Goal: Task Accomplishment & Management: Manage account settings

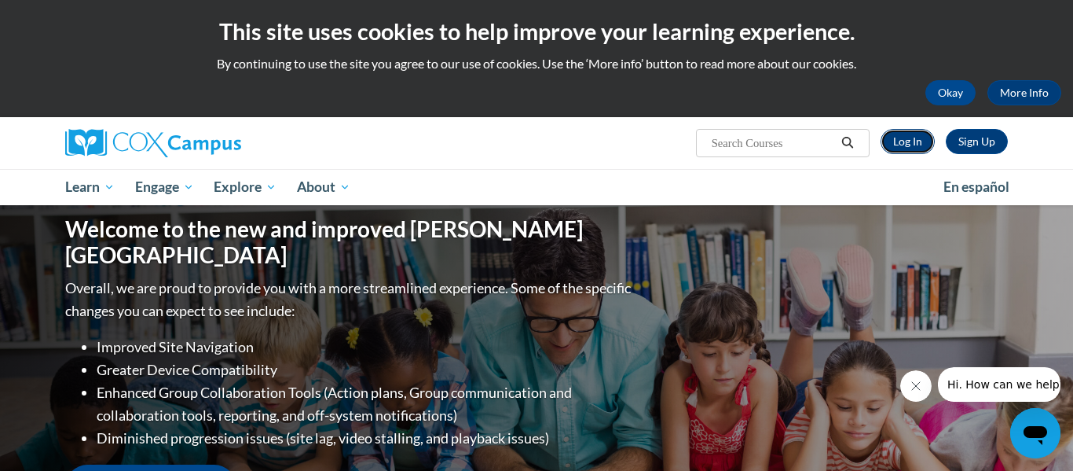
click at [917, 143] on link "Log In" at bounding box center [908, 141] width 54 height 25
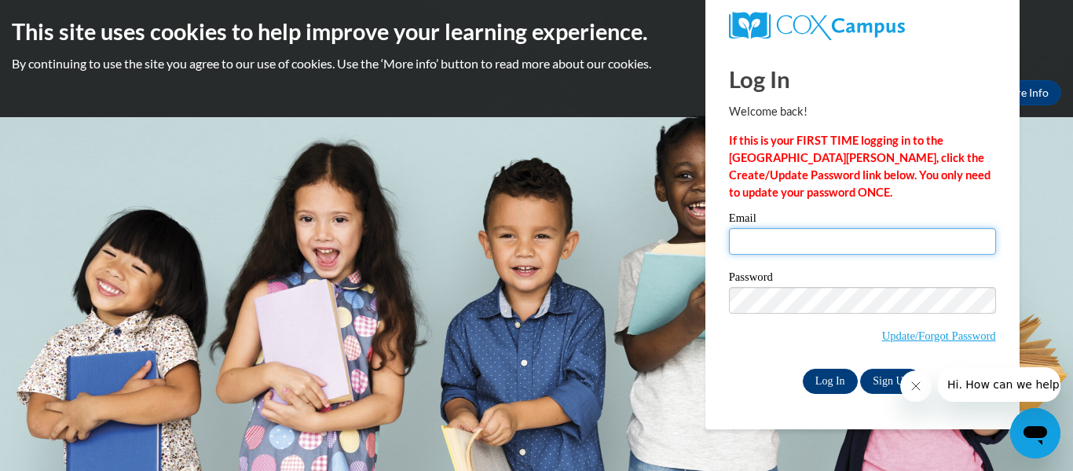
type input "maddison.call27@buckeyehillscc.net"
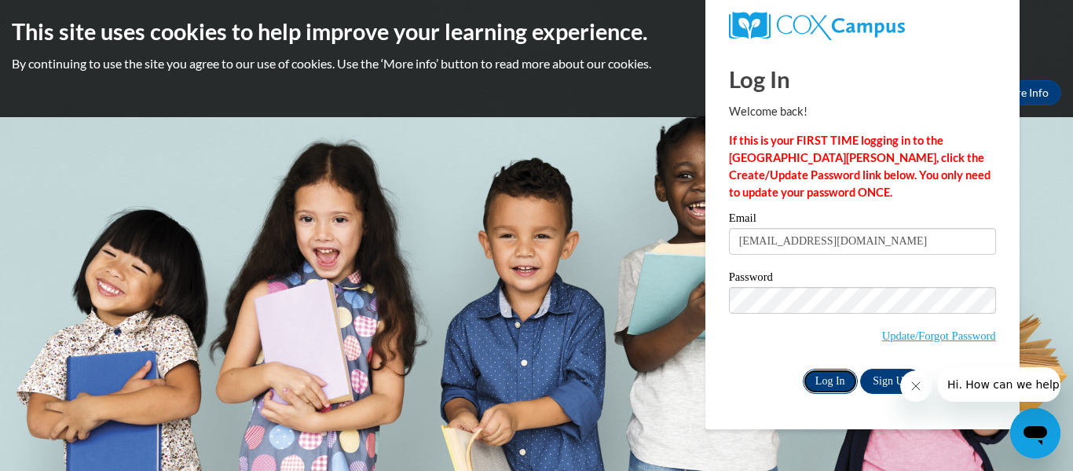
click at [823, 372] on input "Log In" at bounding box center [830, 380] width 55 height 25
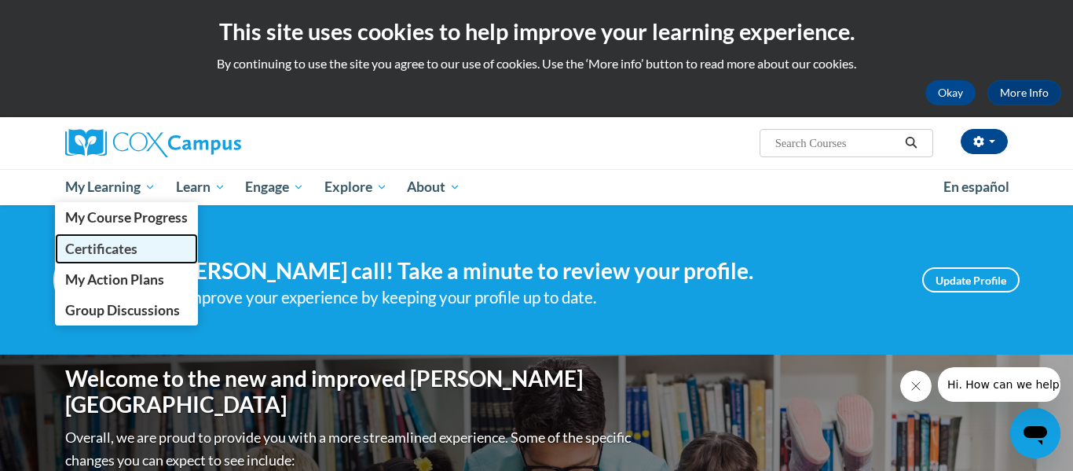
click at [126, 251] on span "Certificates" at bounding box center [101, 248] width 72 height 16
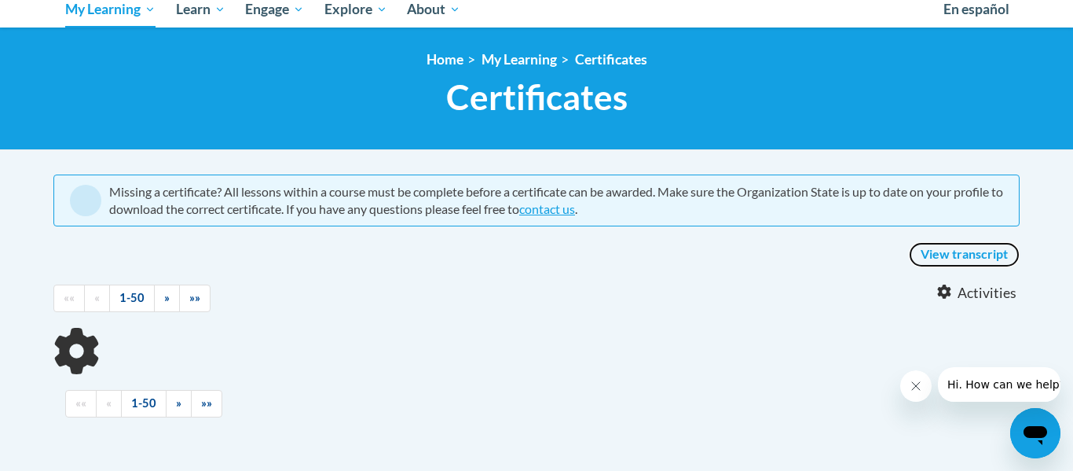
click at [978, 255] on link "View transcript" at bounding box center [964, 254] width 111 height 25
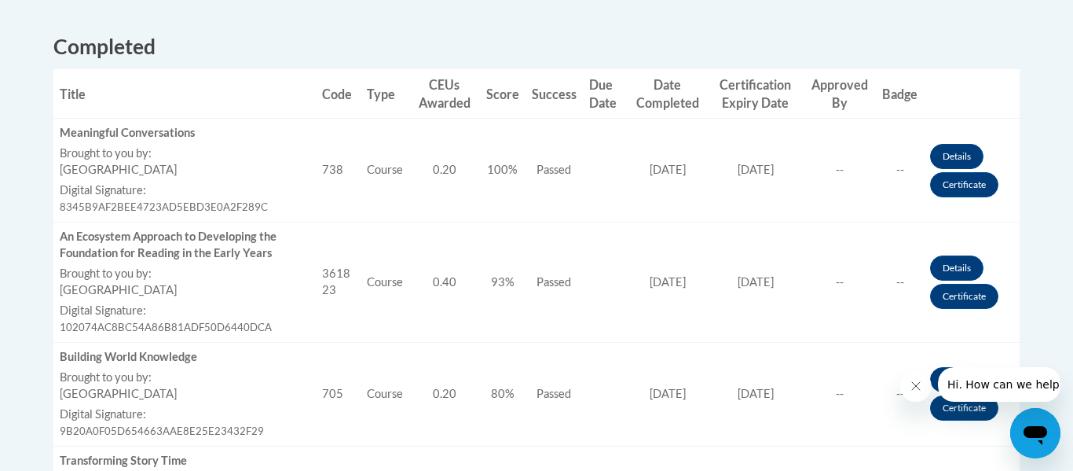
scroll to position [610, 0]
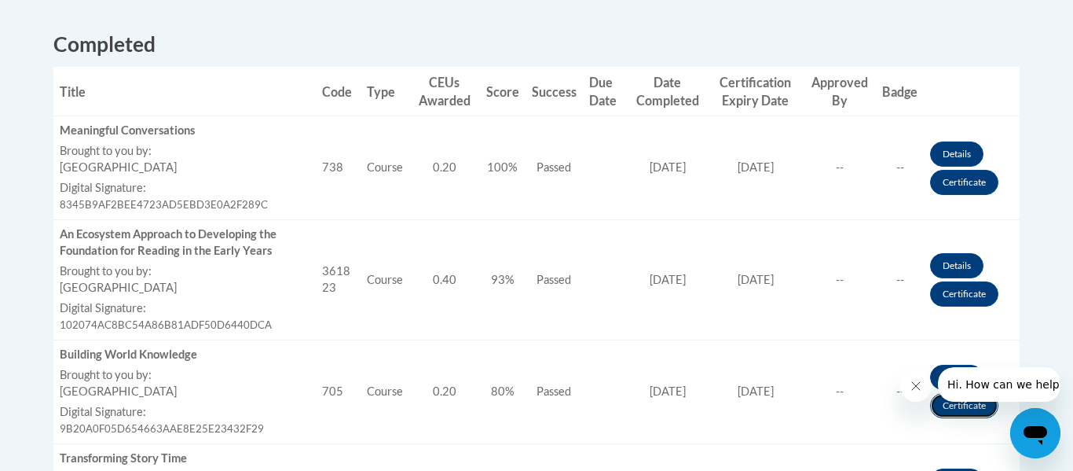
click at [940, 409] on link "Certificate" at bounding box center [964, 405] width 68 height 25
